Goal: Browse casually: Explore the website without a specific task or goal

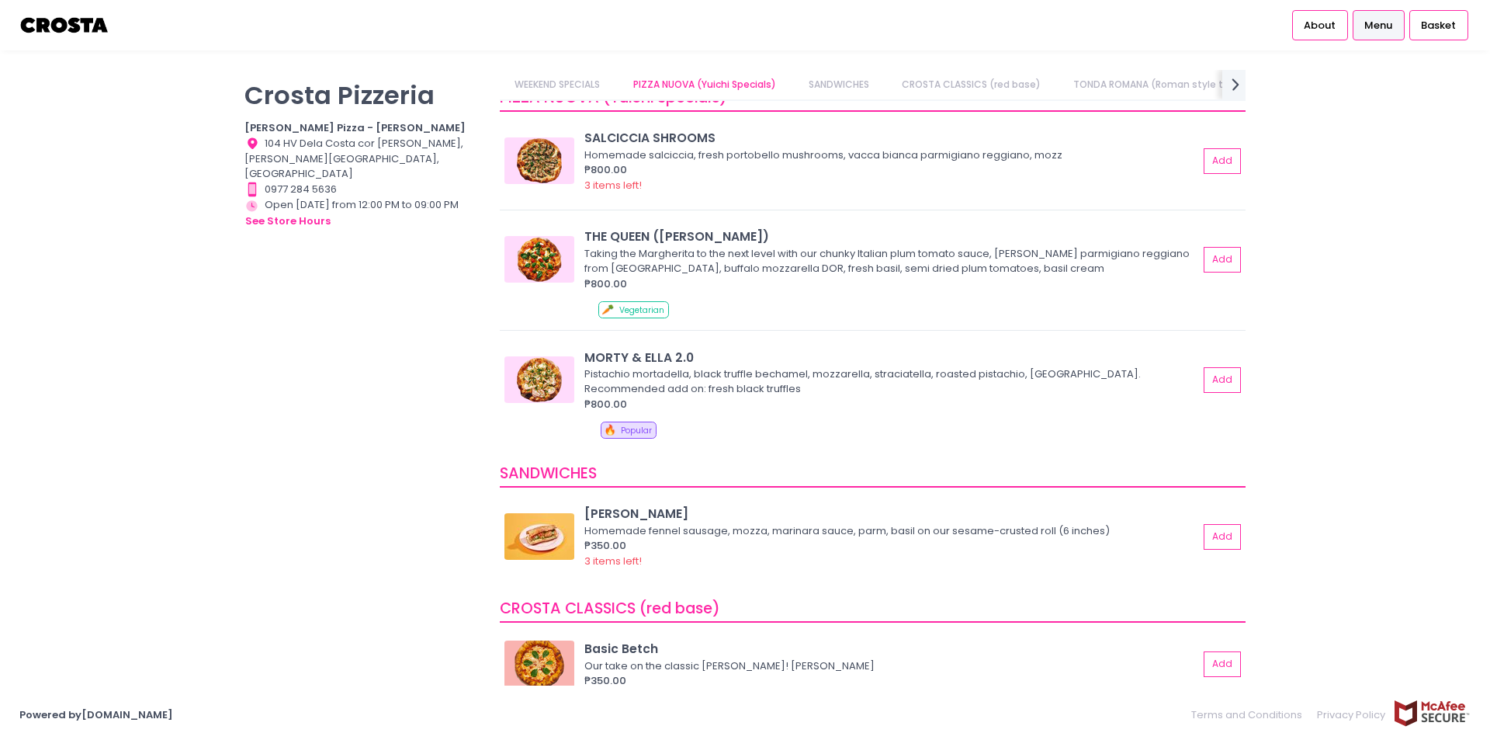
scroll to position [155, 0]
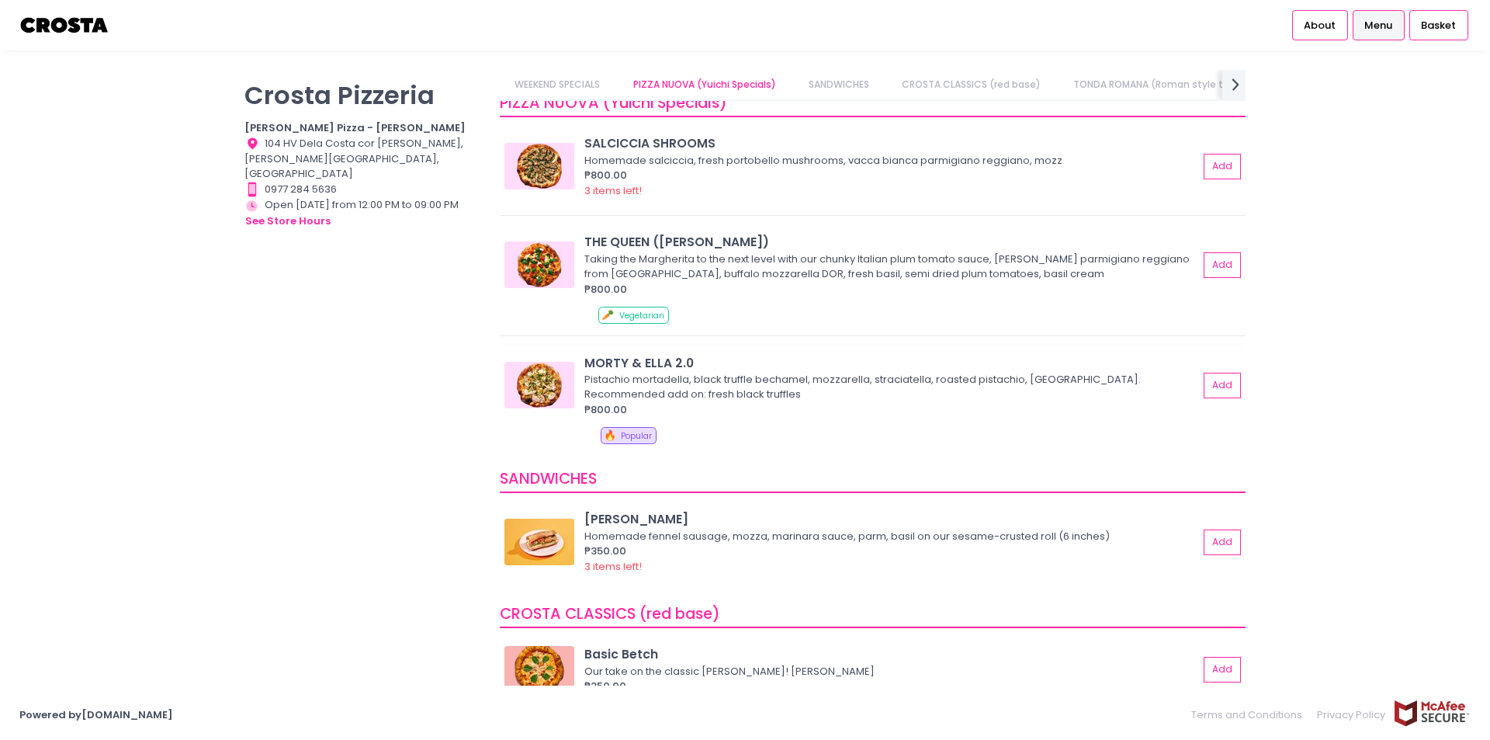
click at [616, 365] on div "MORTY & ELLA 2.0" at bounding box center [891, 363] width 614 height 18
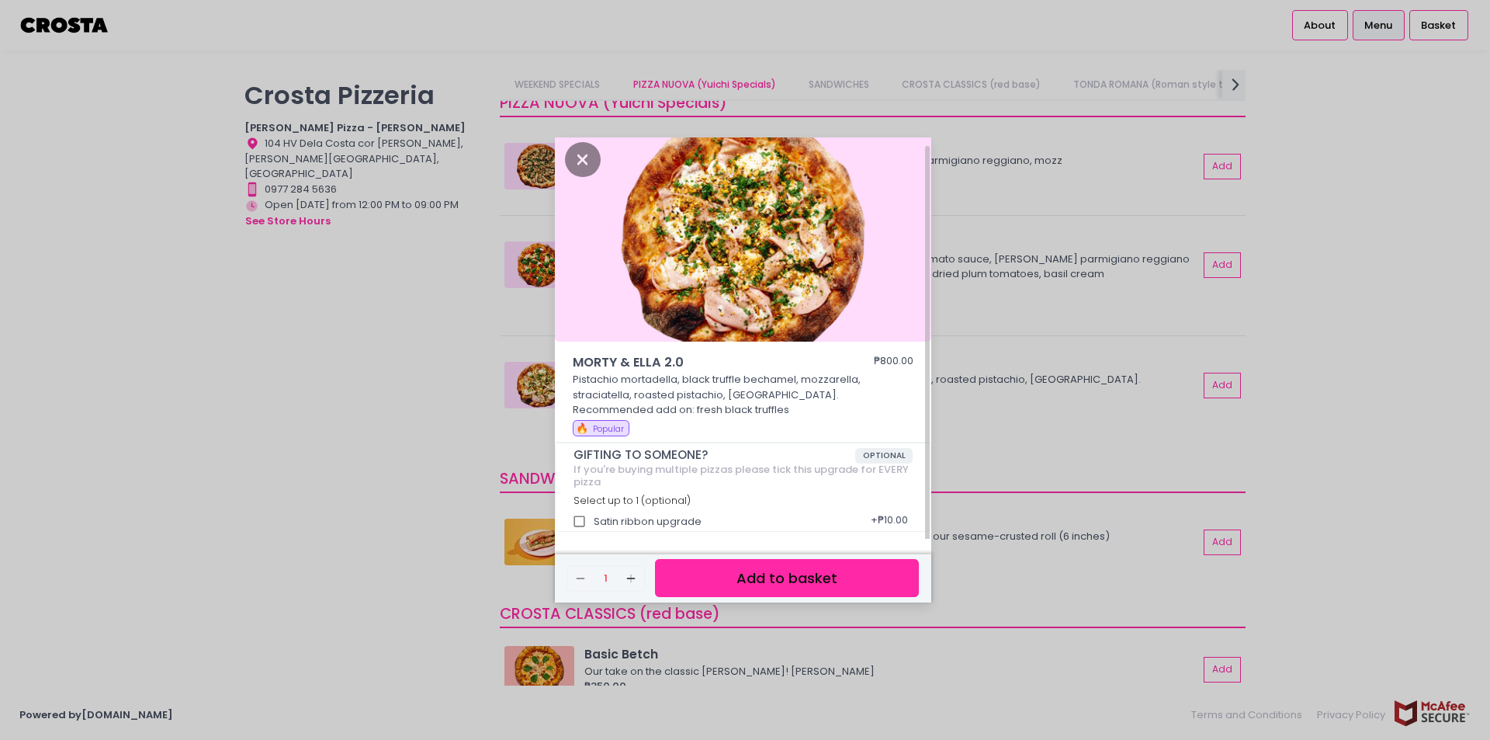
scroll to position [8, 0]
click at [584, 149] on icon "Close" at bounding box center [583, 158] width 36 height 35
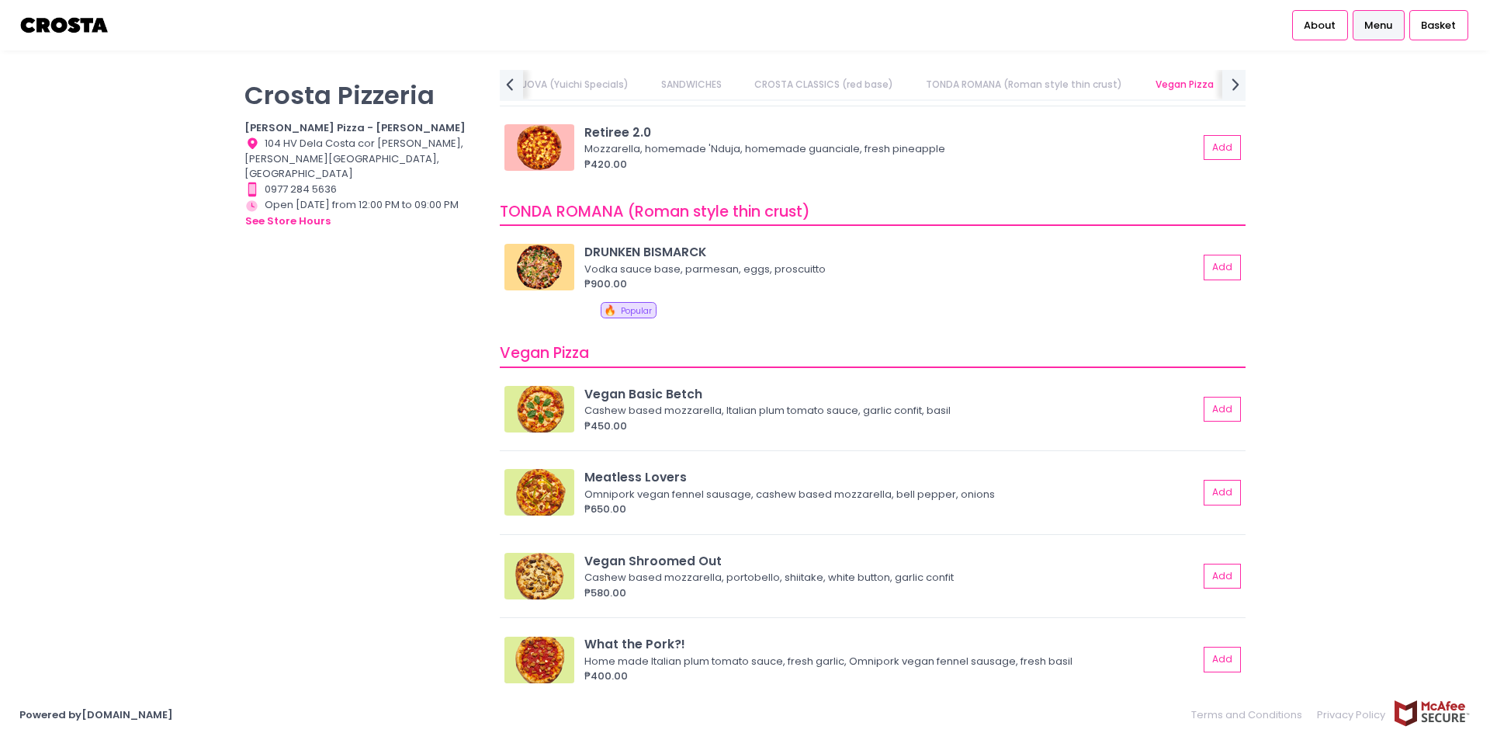
scroll to position [931, 0]
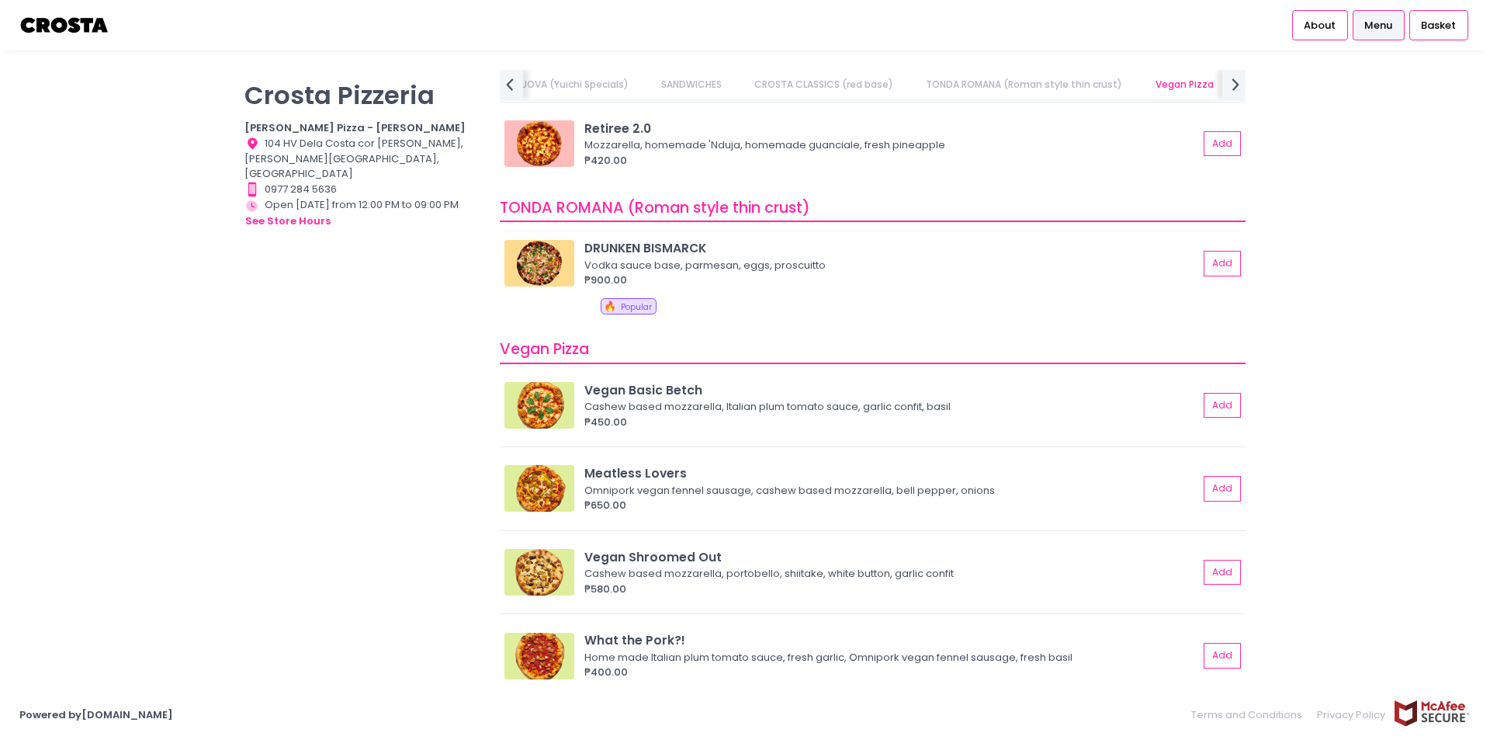
click at [731, 259] on div "Vodka sauce base, parmesan, eggs, proscuitto" at bounding box center [888, 266] width 609 height 16
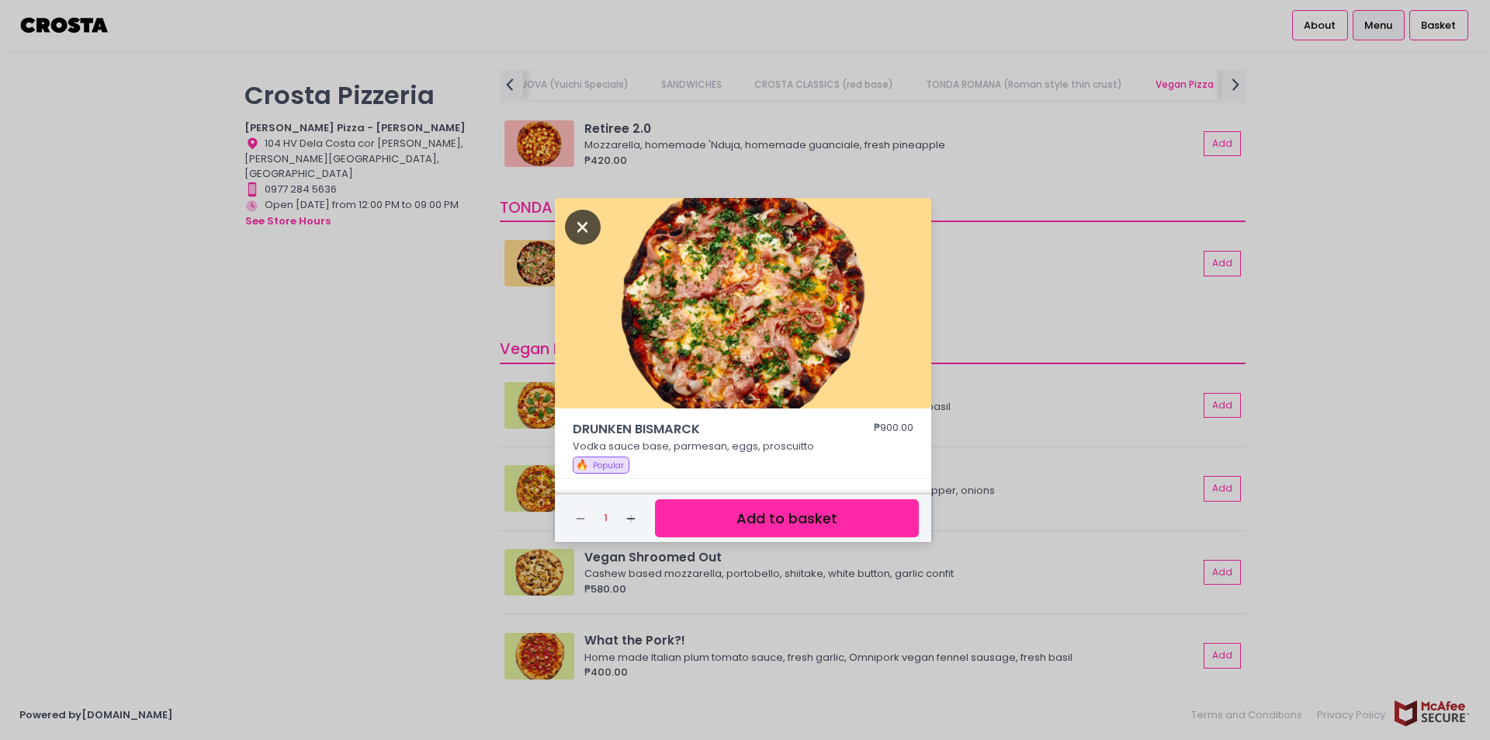
click at [577, 231] on icon "Close" at bounding box center [583, 227] width 36 height 35
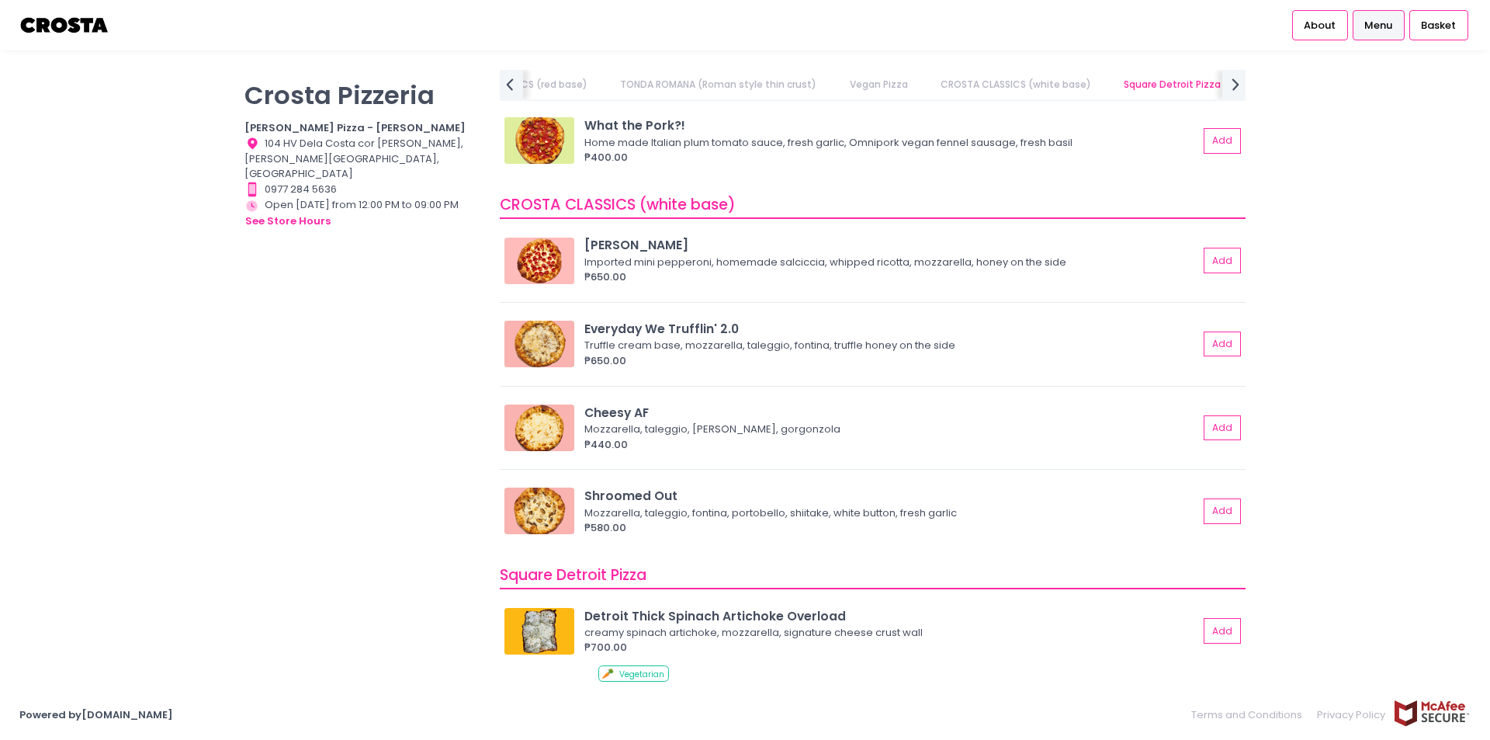
scroll to position [1474, 0]
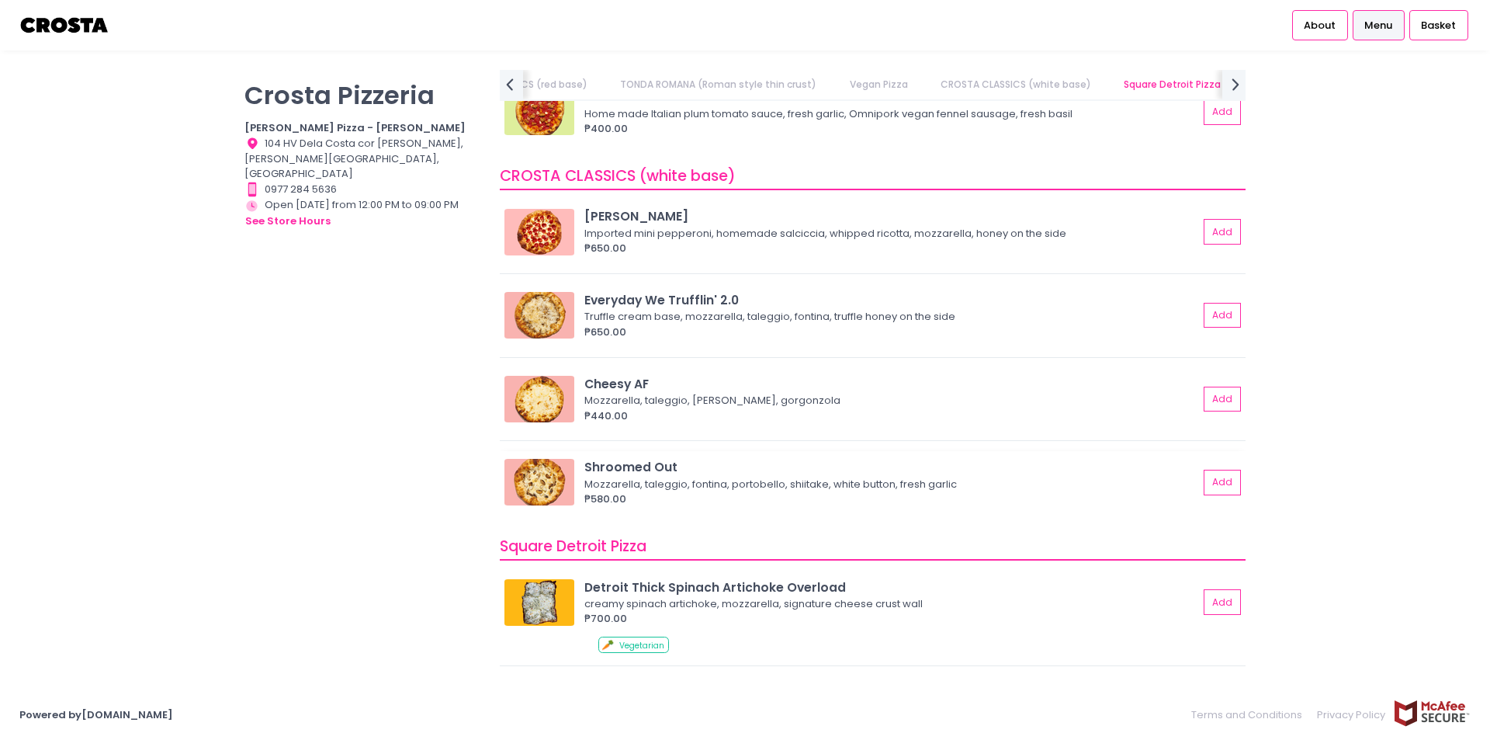
click at [674, 456] on div "Shroomed Out Mozzarella, taleggio, fontina, portobello, shiitake, white button,…" at bounding box center [873, 487] width 746 height 73
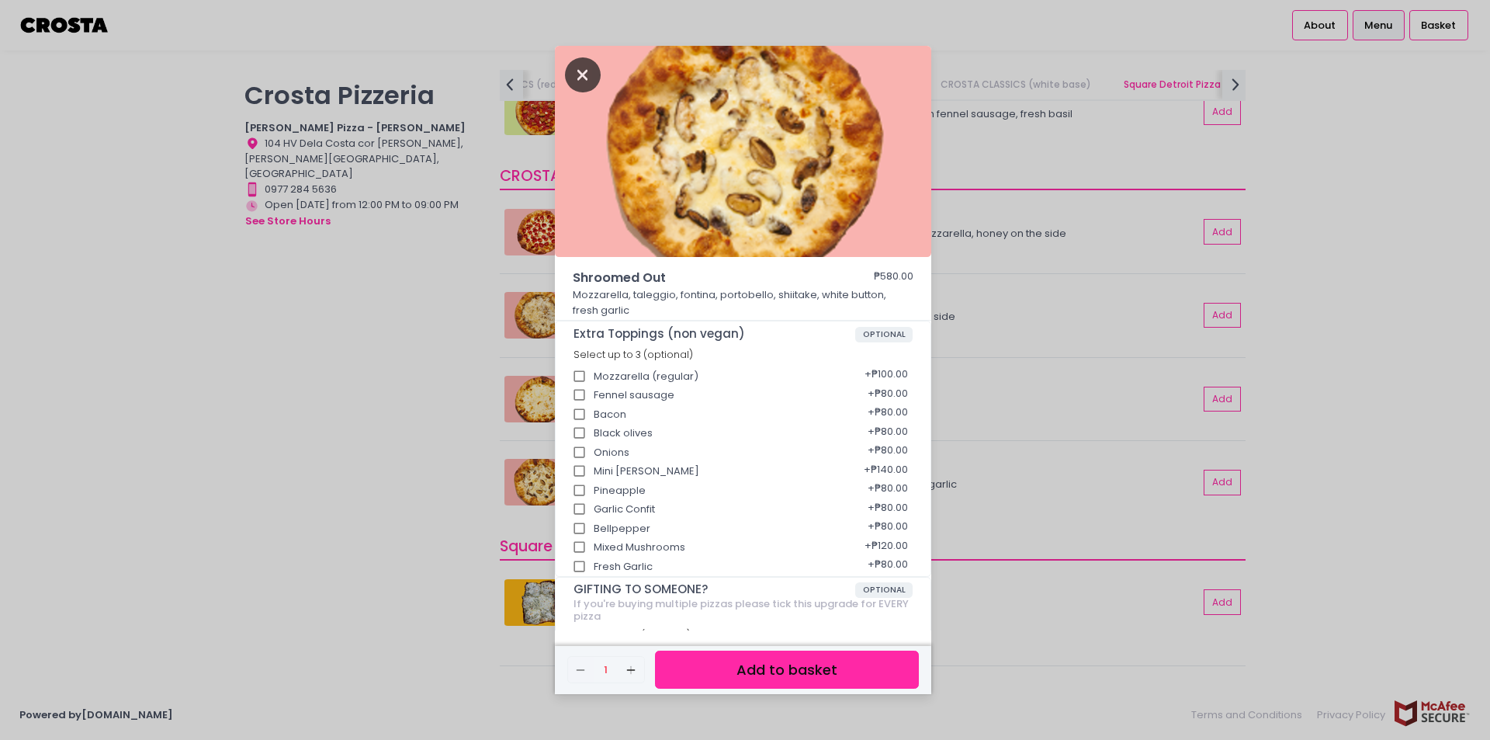
click at [584, 81] on icon "Close" at bounding box center [583, 74] width 36 height 35
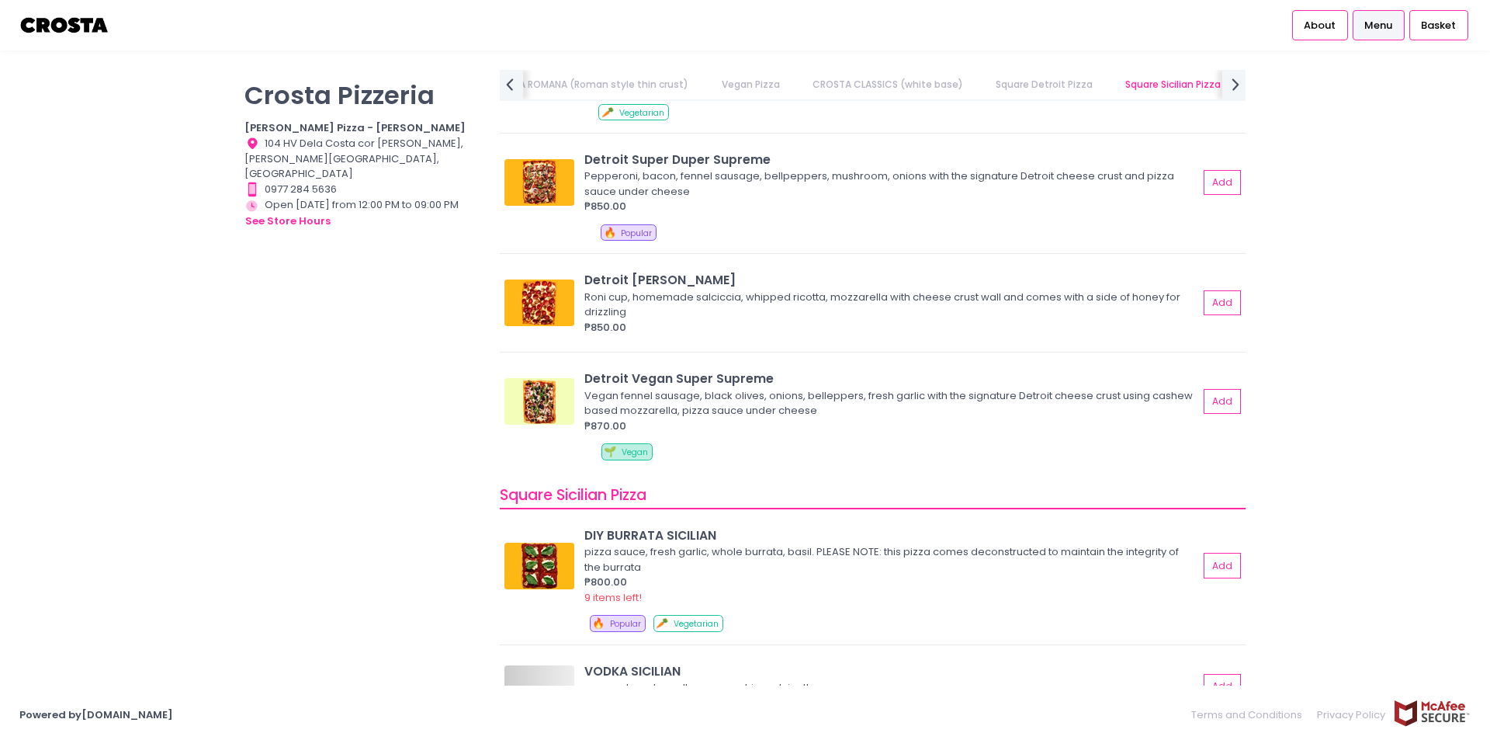
scroll to position [0, 0]
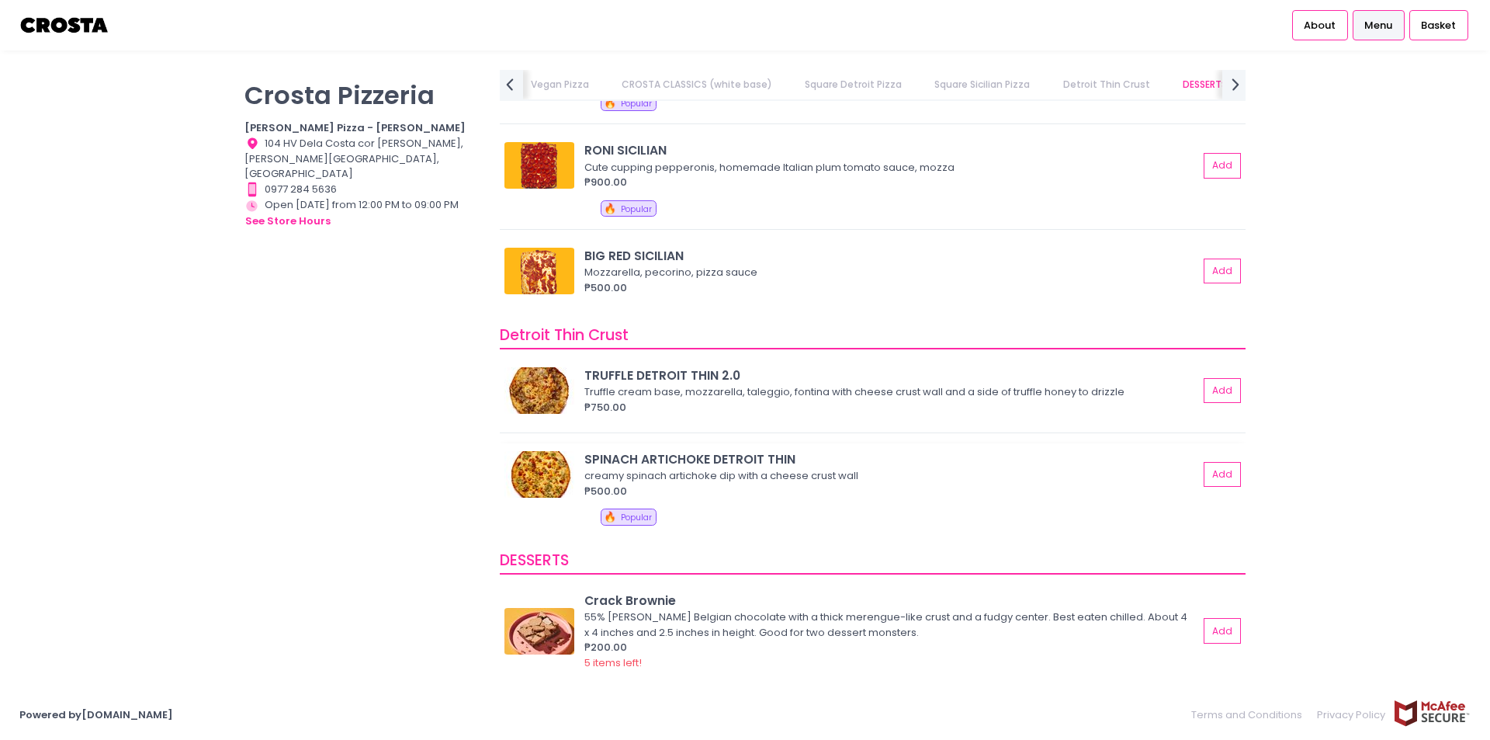
click at [630, 464] on div "SPINACH ARTICHOKE DETROIT THIN" at bounding box center [891, 459] width 614 height 18
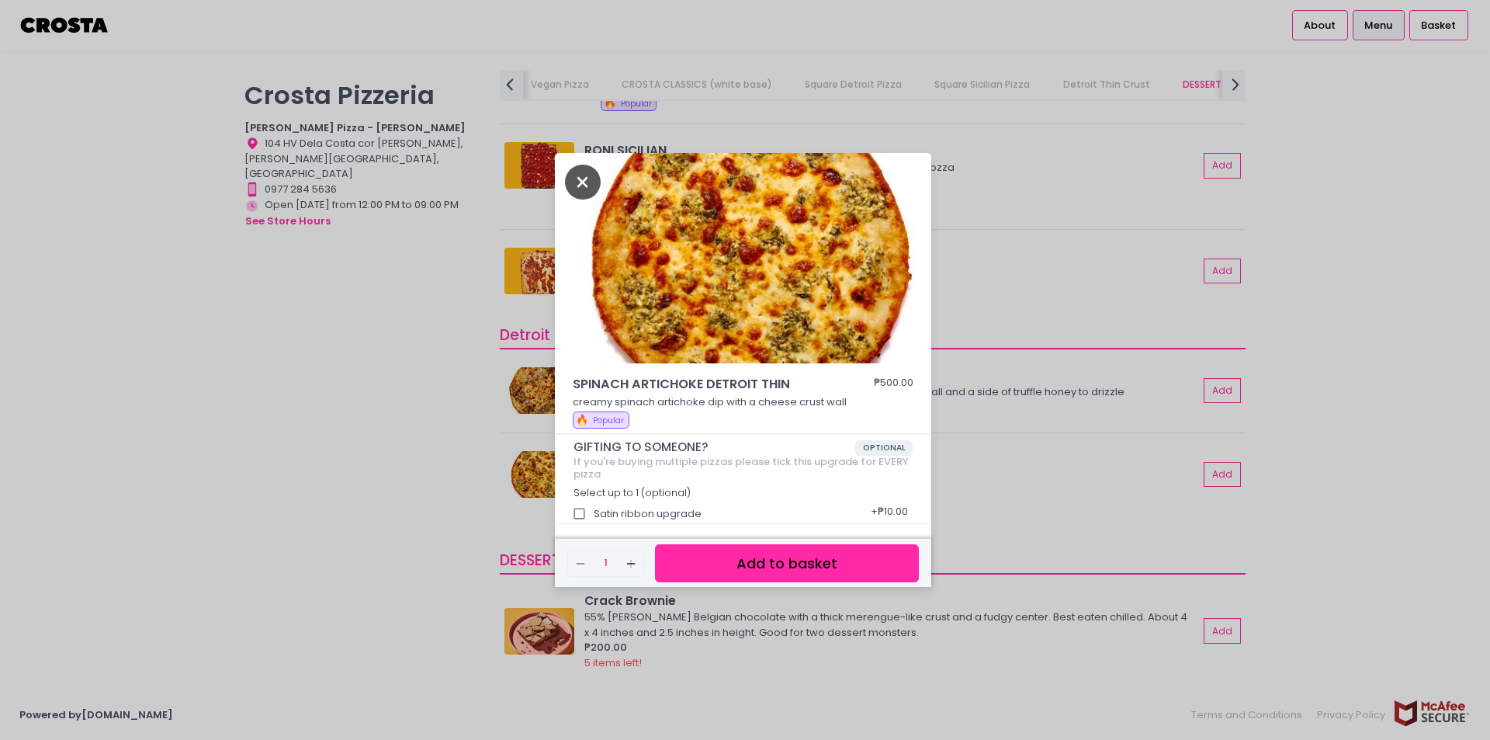
click at [584, 176] on icon "Close" at bounding box center [583, 182] width 36 height 35
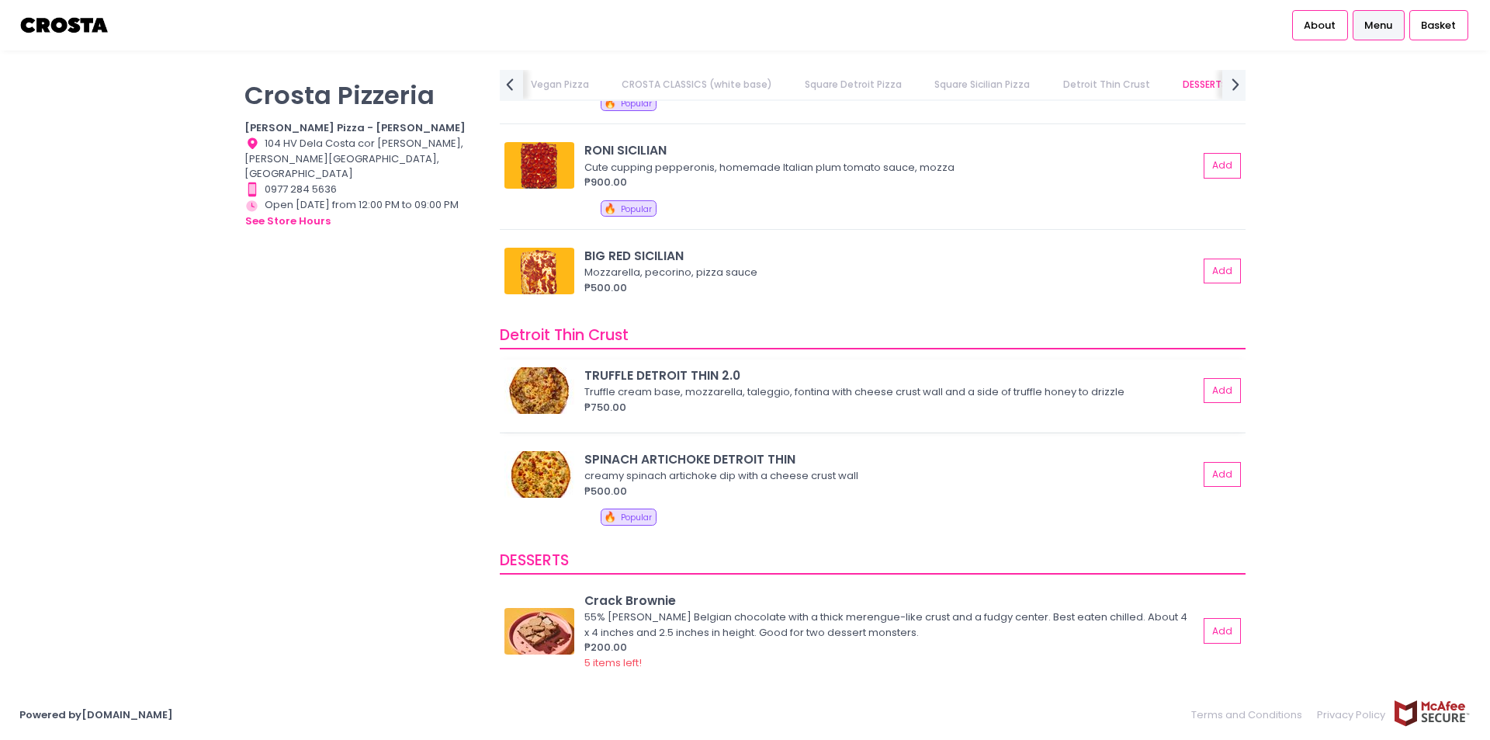
click at [565, 382] on img at bounding box center [539, 390] width 70 height 47
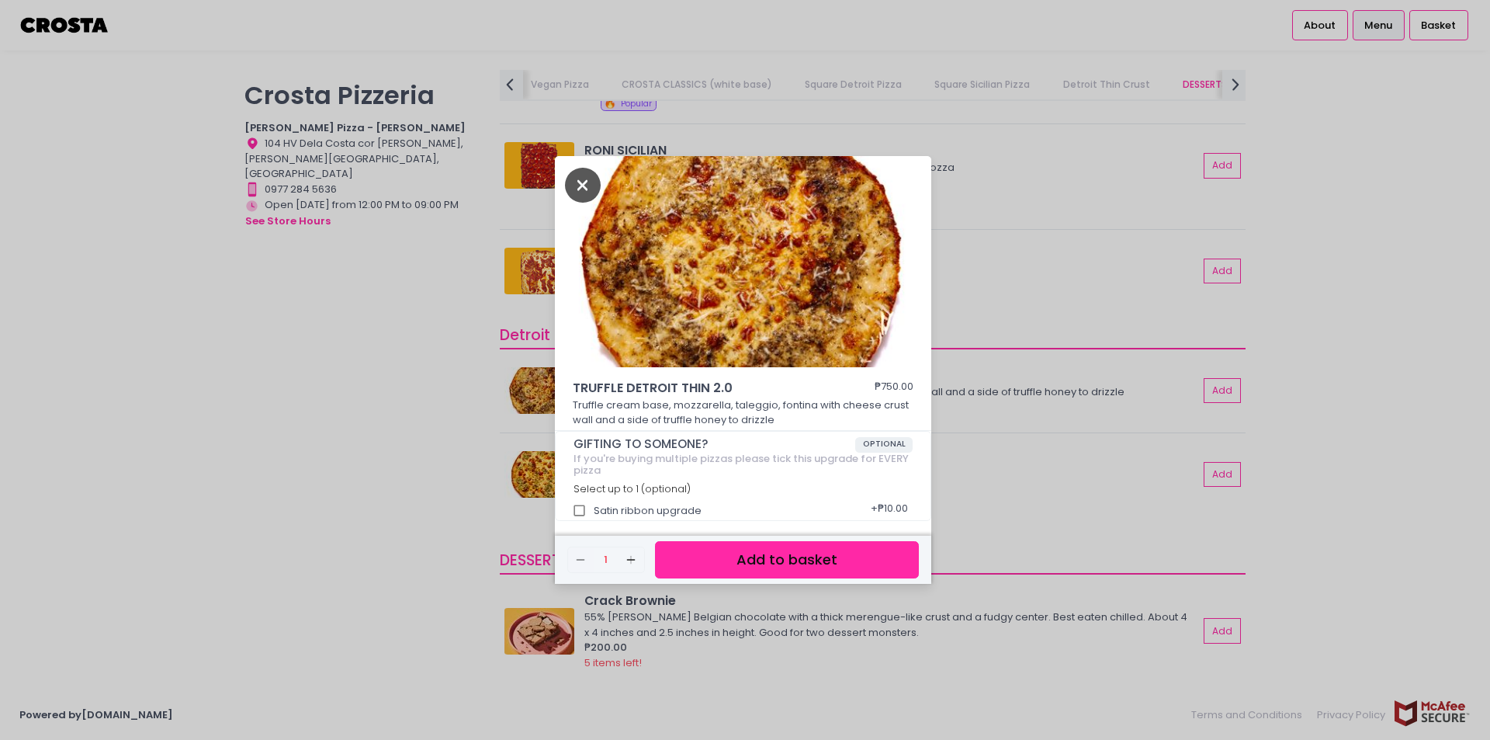
click at [580, 184] on icon "Close" at bounding box center [583, 185] width 36 height 35
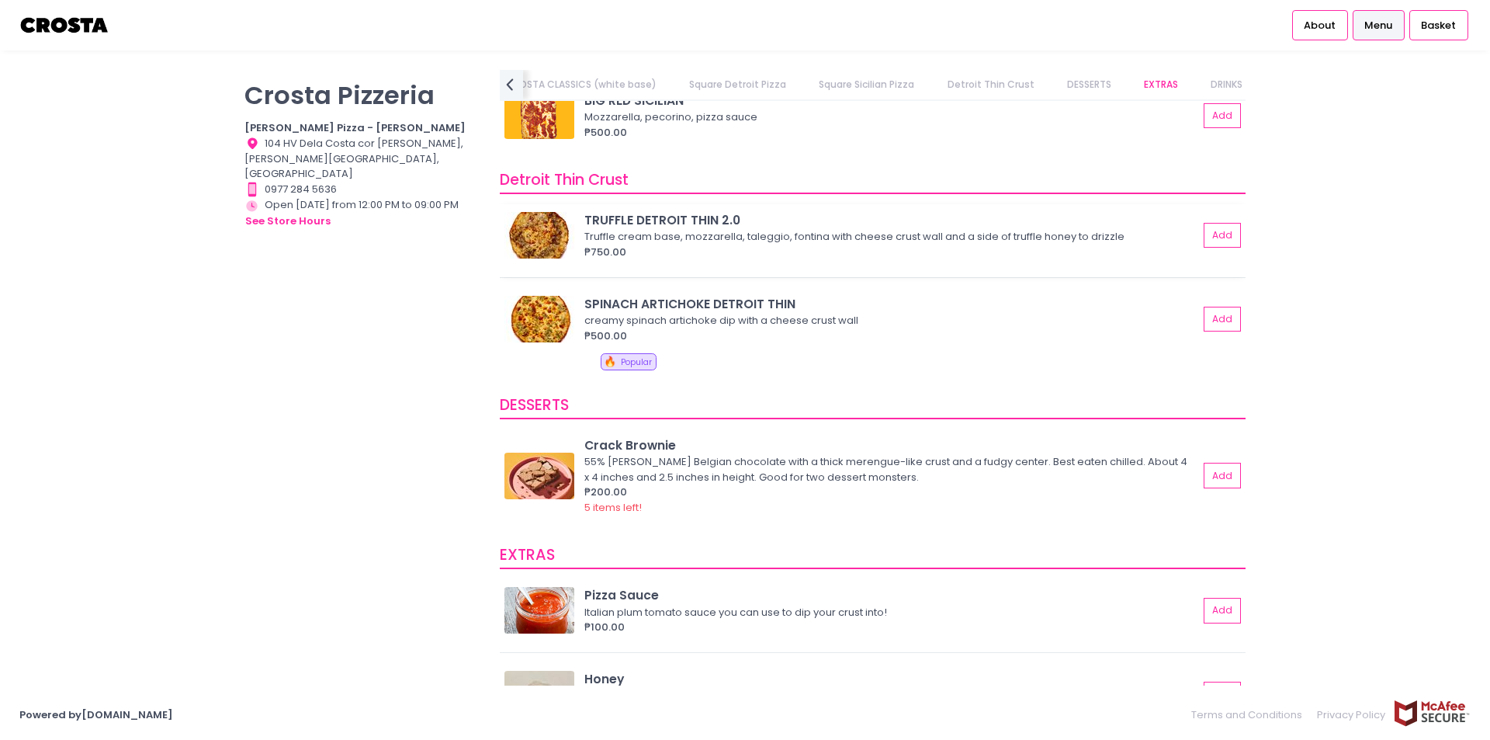
click at [547, 225] on img at bounding box center [539, 235] width 70 height 47
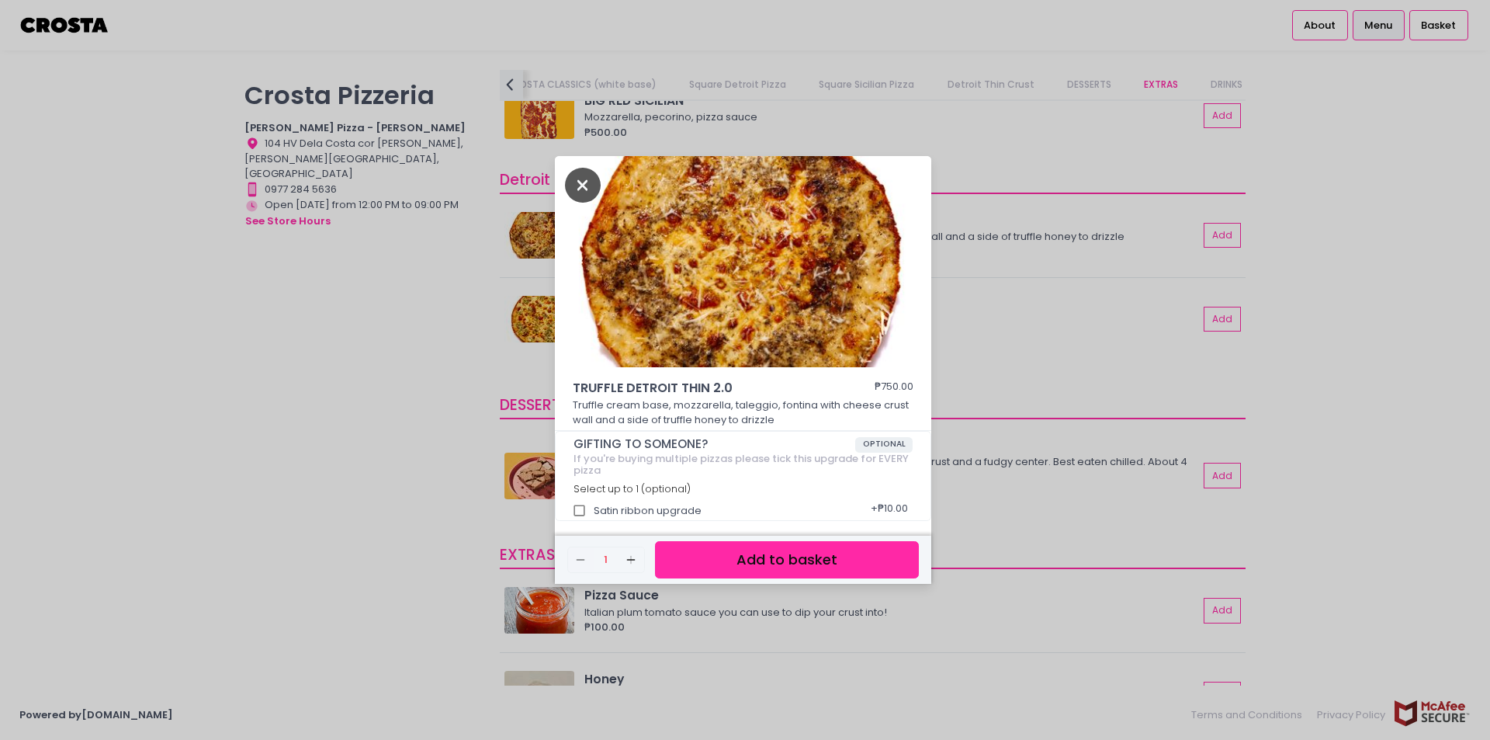
click at [577, 177] on icon "Close" at bounding box center [583, 185] width 36 height 35
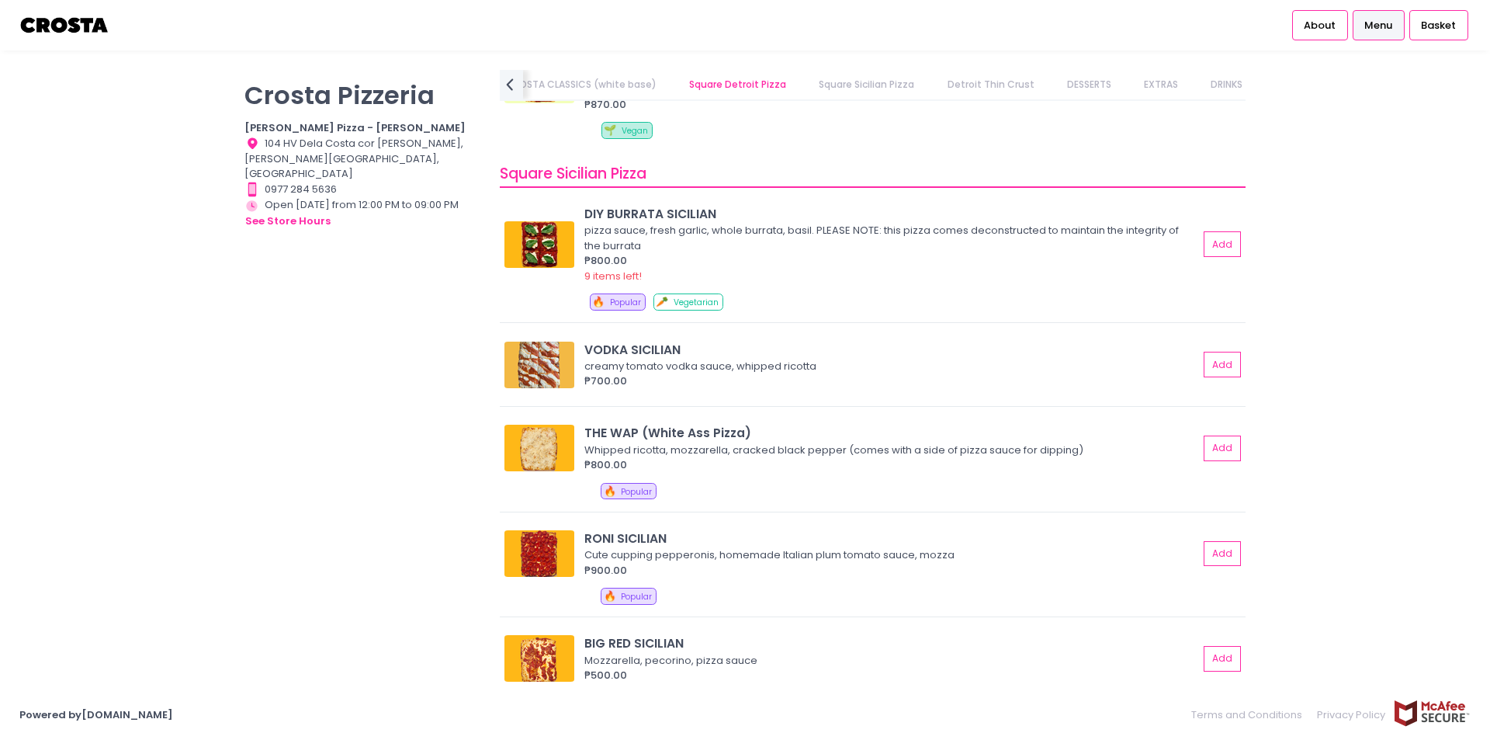
scroll to position [2250, 0]
